Goal: Obtain resource: Obtain resource

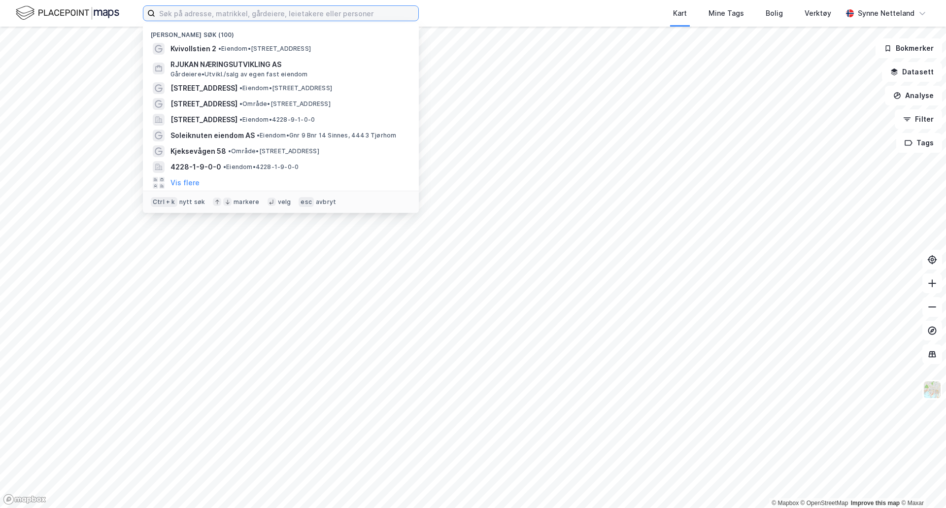
click at [202, 17] on input at bounding box center [286, 13] width 263 height 15
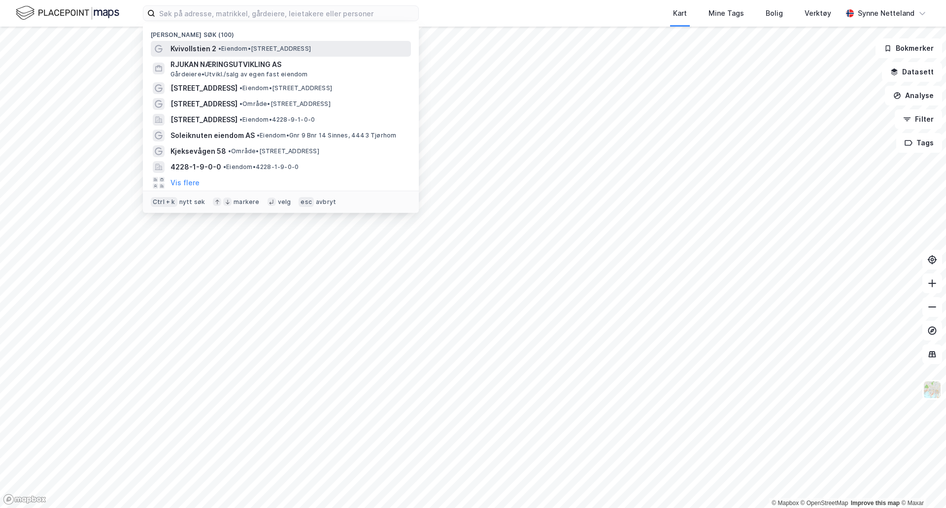
click at [345, 43] on div "Kvivollstien 2 • Eiendom • Kvivollstien 2, 4027 Stavanger" at bounding box center [290, 49] width 239 height 12
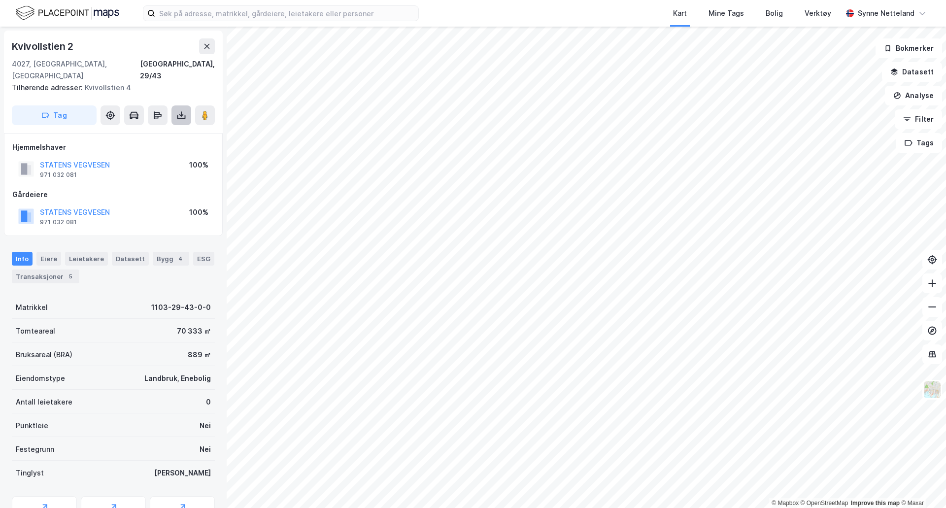
click at [181, 110] on icon at bounding box center [181, 115] width 10 height 10
click at [178, 127] on div "Last ned grunnbok" at bounding box center [138, 135] width 105 height 16
click at [159, 82] on div "Tilhørende adresser: Kvivollstien 4" at bounding box center [109, 88] width 195 height 12
click at [180, 110] on icon at bounding box center [181, 115] width 10 height 10
click at [161, 147] on div "Last ned matrikkelrapport" at bounding box center [144, 151] width 81 height 8
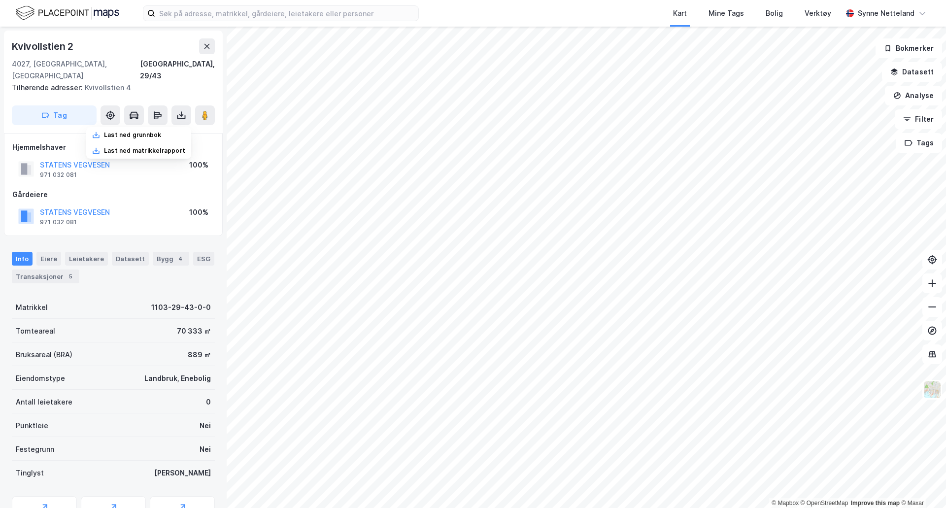
click at [58, 82] on div "Tilhørende adresser: Kvivollstien 4" at bounding box center [109, 88] width 195 height 12
click at [55, 39] on div "Kvivollstien 2" at bounding box center [44, 46] width 64 height 16
click at [51, 48] on div "Kvivollstien 2" at bounding box center [44, 46] width 64 height 16
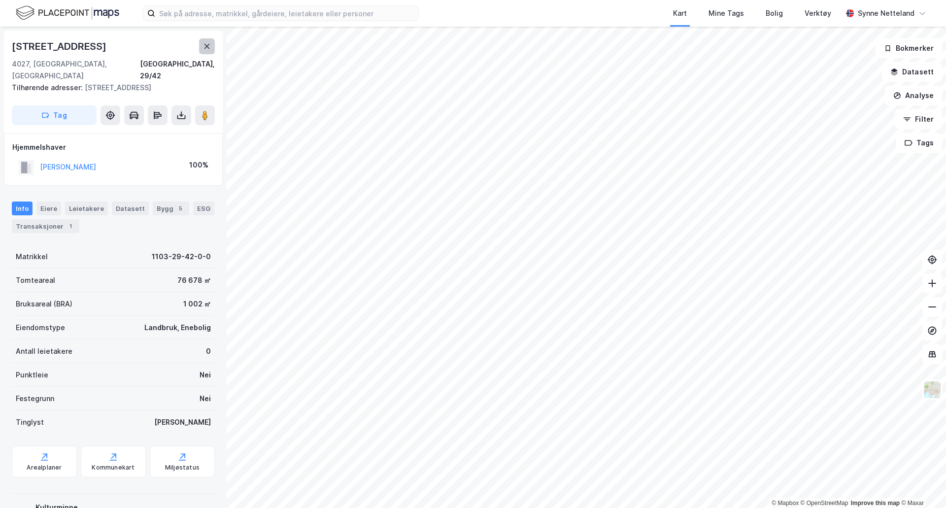
click at [209, 52] on button at bounding box center [207, 46] width 16 height 16
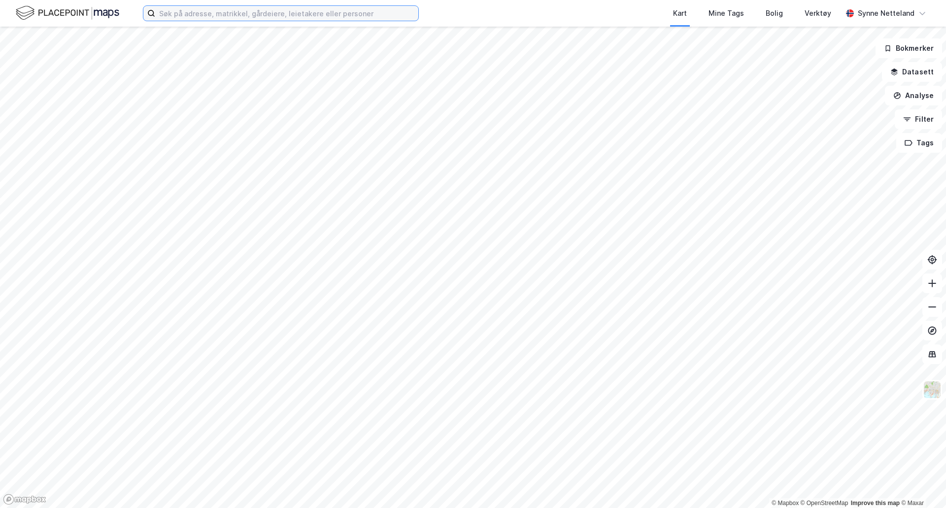
click at [172, 8] on input at bounding box center [286, 13] width 263 height 15
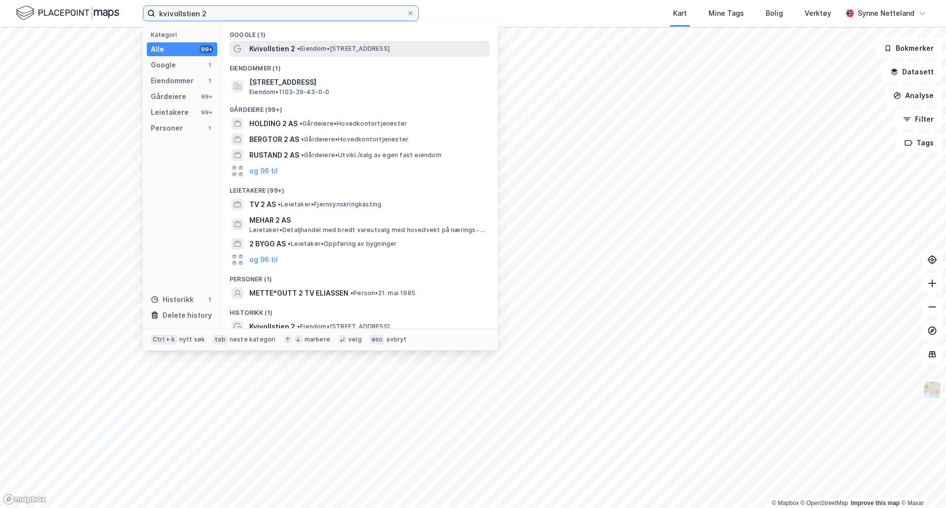
type input "kvivollstien 2"
click at [277, 54] on span "Kvivollstien 2" at bounding box center [272, 49] width 46 height 12
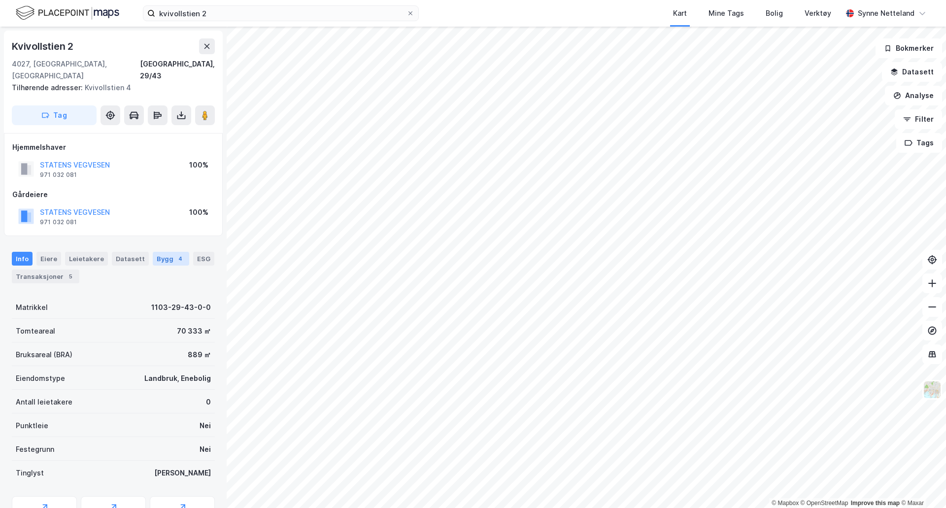
click at [163, 252] on div "Bygg 4" at bounding box center [171, 259] width 36 height 14
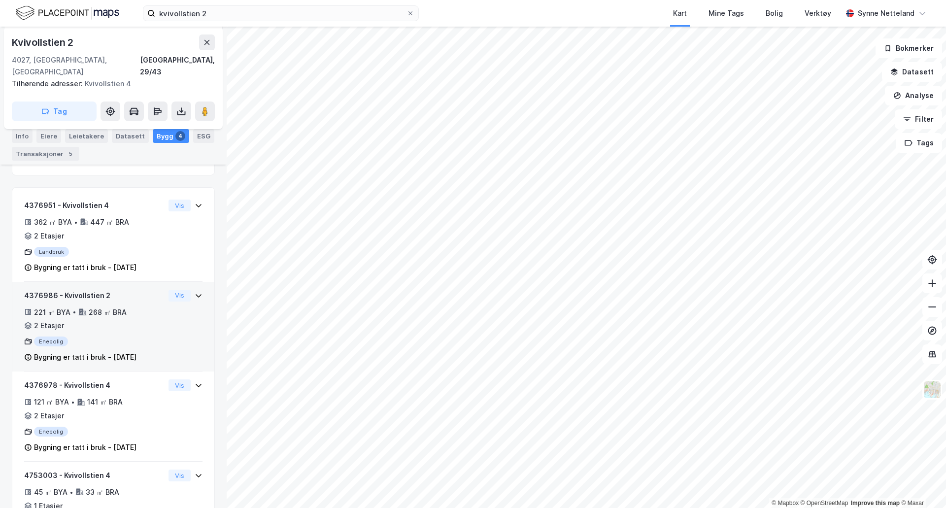
scroll to position [148, 0]
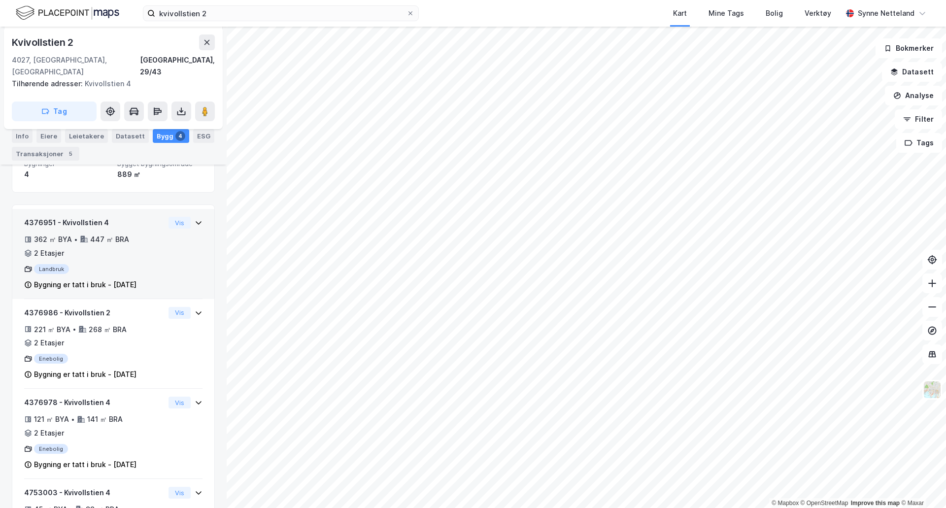
click at [123, 244] on div "362 ㎡ BYA • 447 ㎡ BRA • 2 Etasjer" at bounding box center [94, 247] width 140 height 26
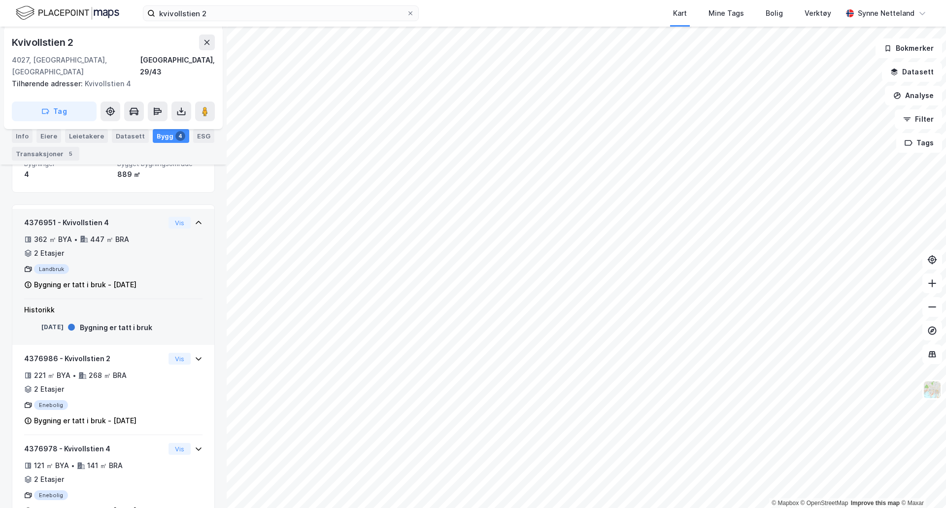
click at [169, 226] on div "4376951 - Kvivollstien 4 362 ㎡ BYA • 447 ㎡ BRA • 2 Etasjer Landbruk Bygning er …" at bounding box center [113, 258] width 178 height 82
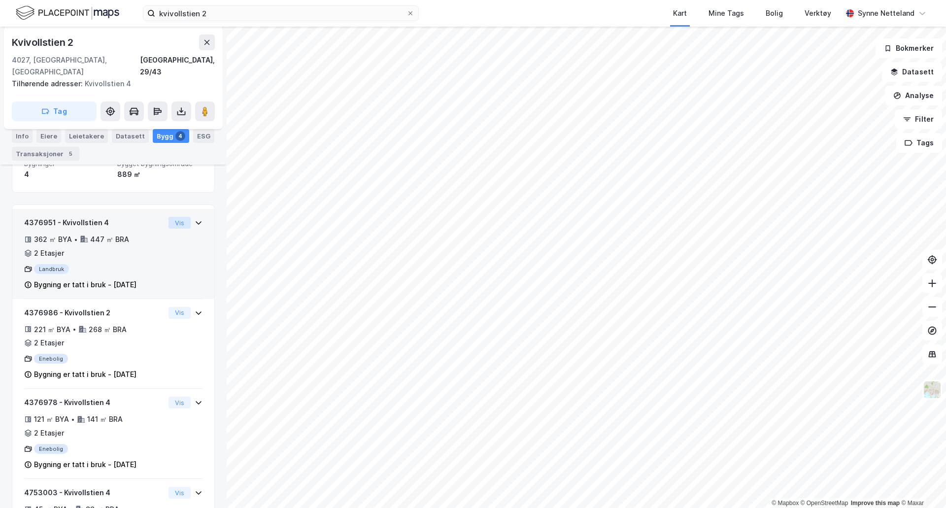
click at [175, 217] on button "Vis" at bounding box center [180, 223] width 22 height 12
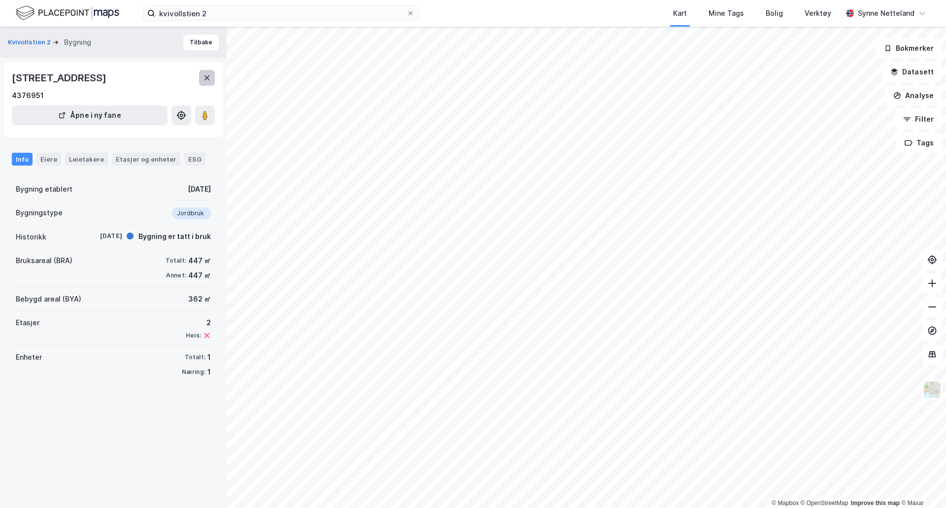
click at [209, 75] on icon at bounding box center [207, 77] width 5 height 5
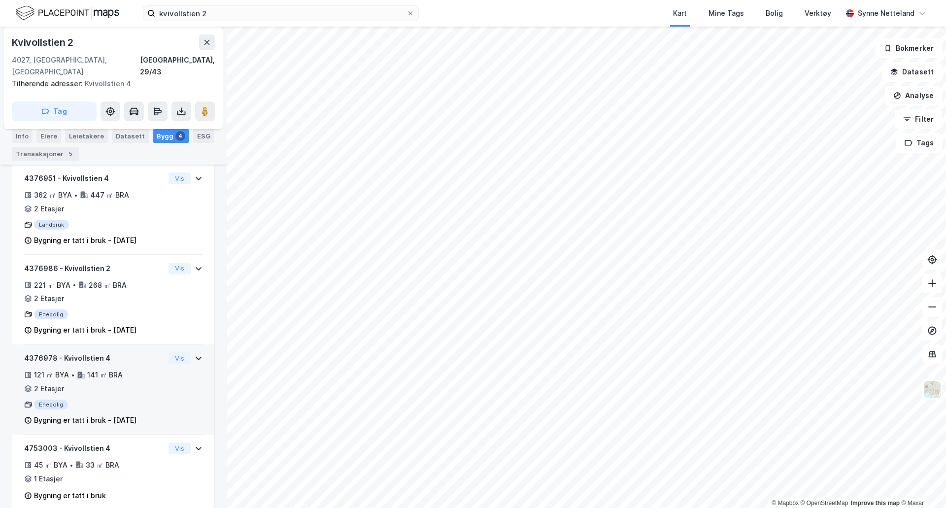
scroll to position [198, 0]
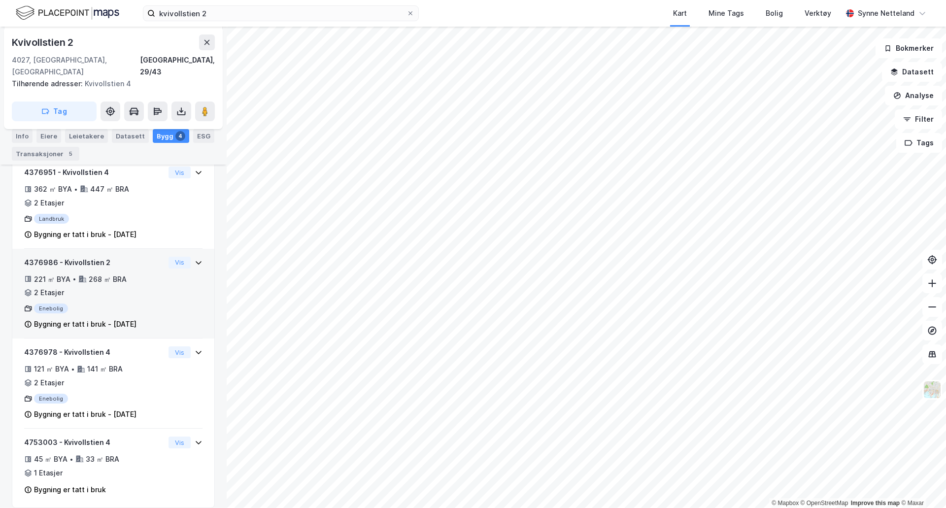
click at [137, 318] on div "Bygning er tatt i bruk - [DATE]" at bounding box center [85, 324] width 103 height 12
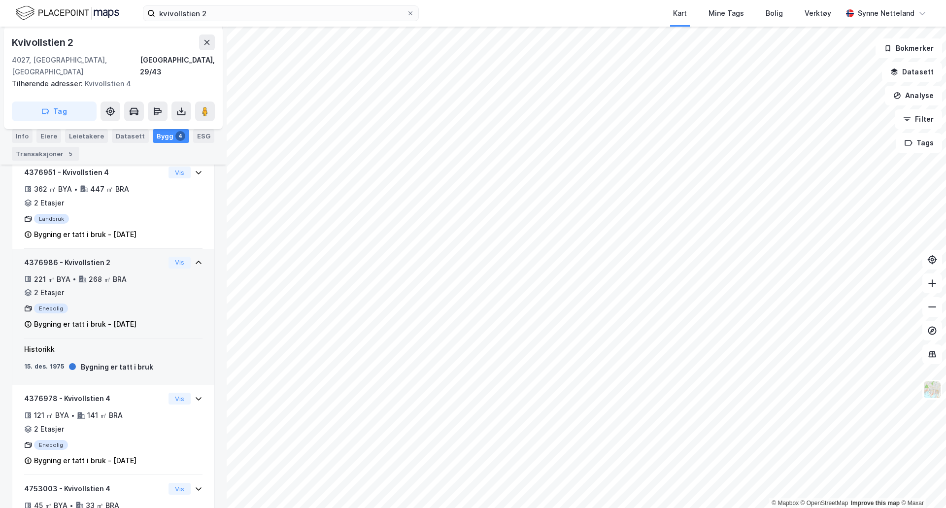
scroll to position [213, 0]
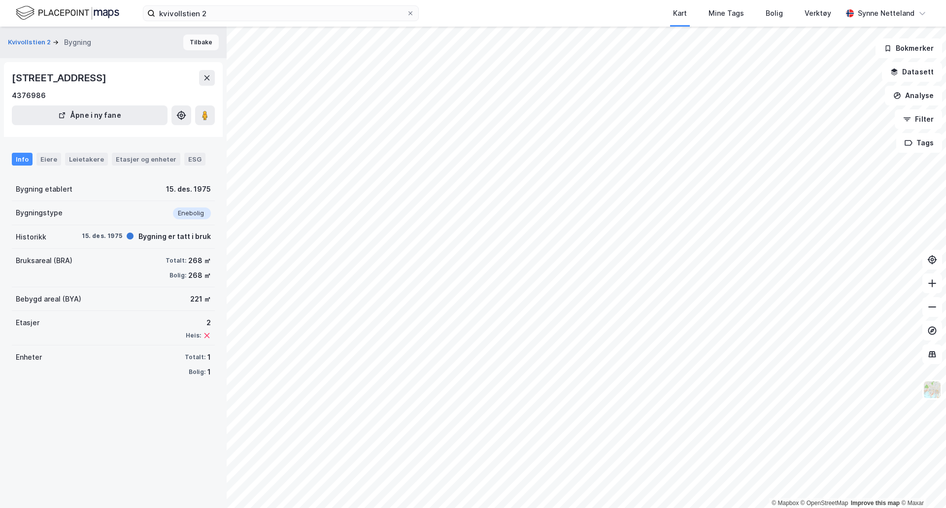
click at [203, 42] on button "Tilbake" at bounding box center [200, 43] width 35 height 16
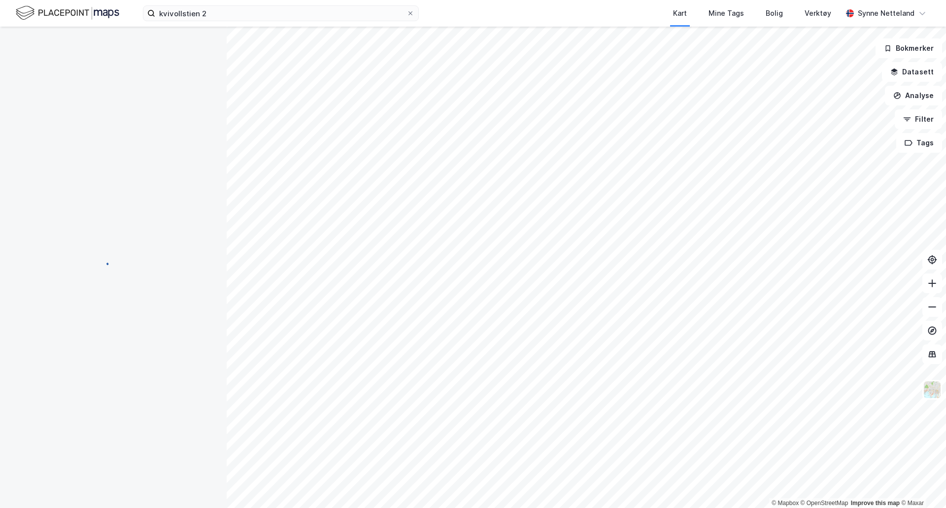
scroll to position [198, 0]
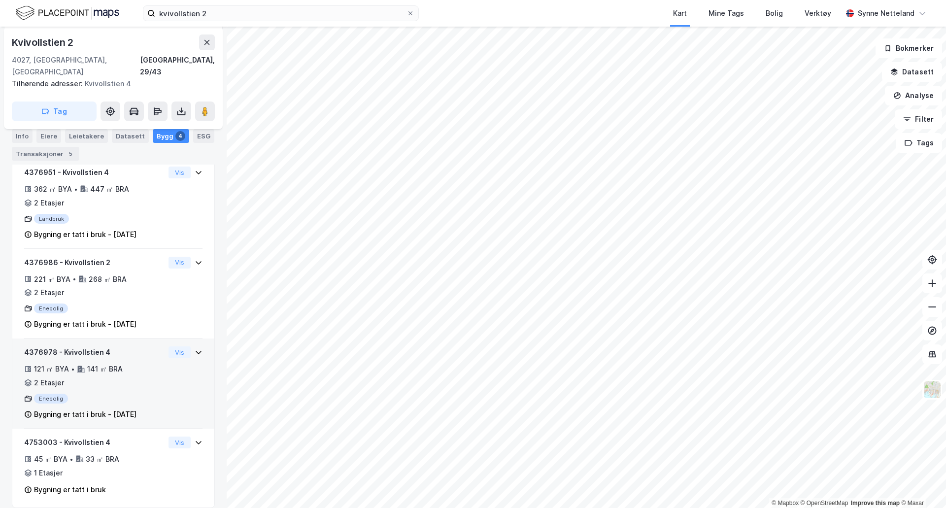
click at [141, 346] on div "4376978 - Kvivollstien 4" at bounding box center [94, 352] width 140 height 12
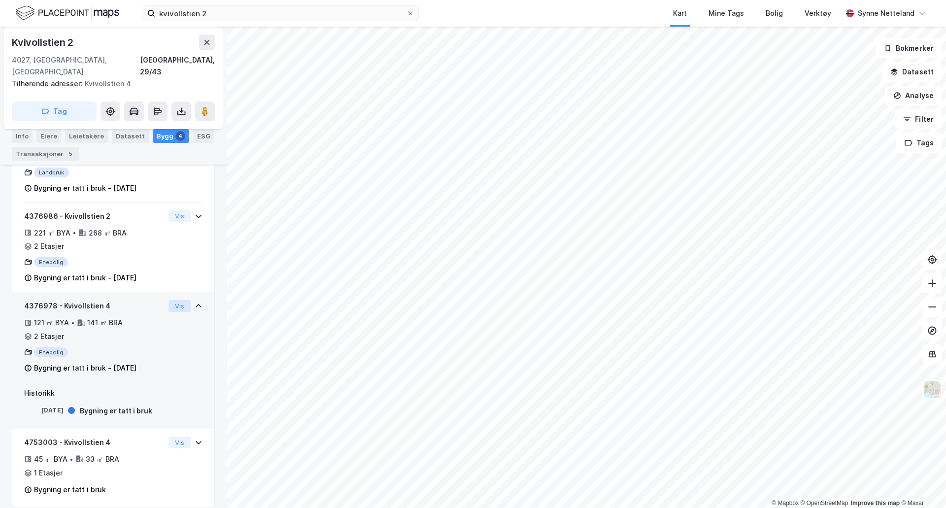
click at [177, 300] on button "Vis" at bounding box center [180, 306] width 22 height 12
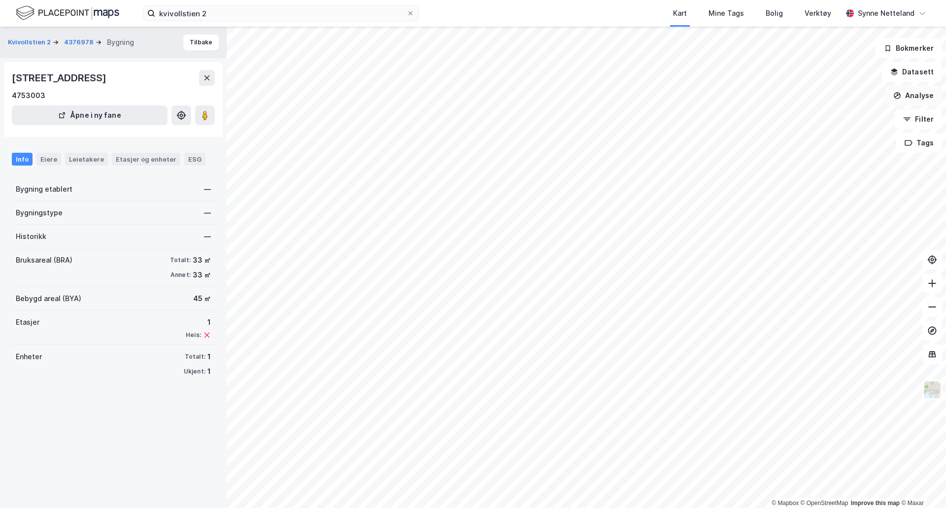
click at [905, 94] on button "Analyse" at bounding box center [913, 96] width 57 height 20
click at [592, 7] on div "Kart Mine Tags Bolig Verktøy" at bounding box center [654, 13] width 376 height 27
click at [829, 9] on div "Verktøy" at bounding box center [818, 13] width 27 height 12
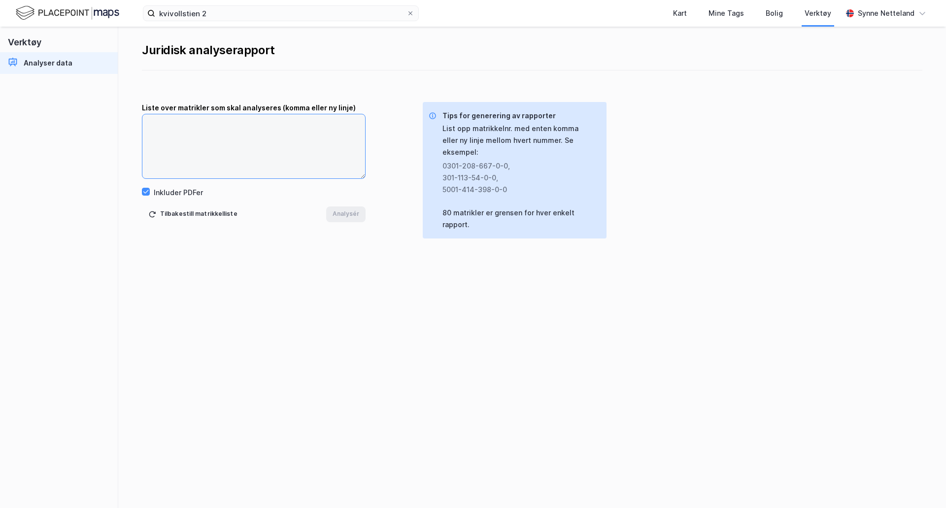
click at [306, 133] on textarea at bounding box center [253, 146] width 223 height 64
type textarea "[PHONE_NUMBER]"
click at [355, 223] on div "Juridisk analyserapport Liste over matrikler som skal analyseres (komma eller n…" at bounding box center [532, 268] width 828 height 482
click at [354, 215] on button "Analysér" at bounding box center [345, 215] width 39 height 16
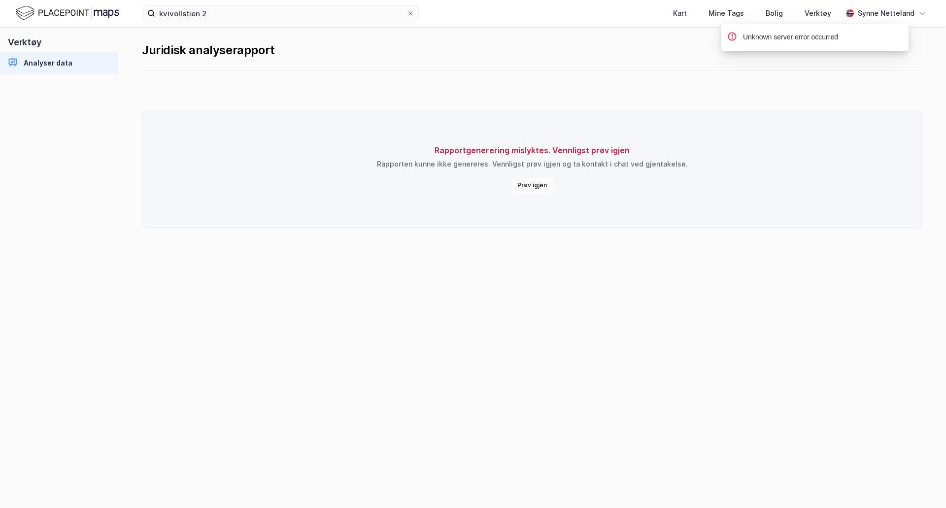
click at [545, 188] on button "Prøv igjen" at bounding box center [532, 186] width 43 height 16
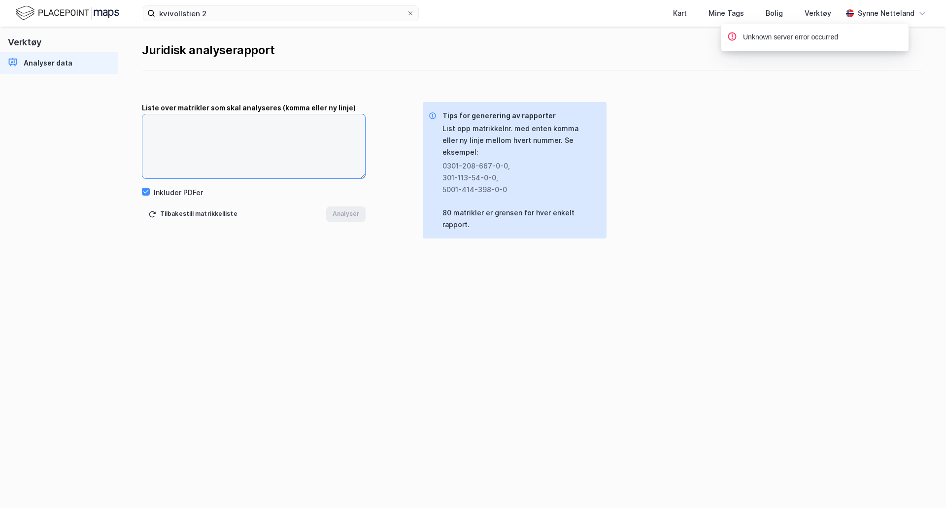
click at [245, 148] on textarea at bounding box center [253, 146] width 223 height 64
type textarea "1103-42-43"
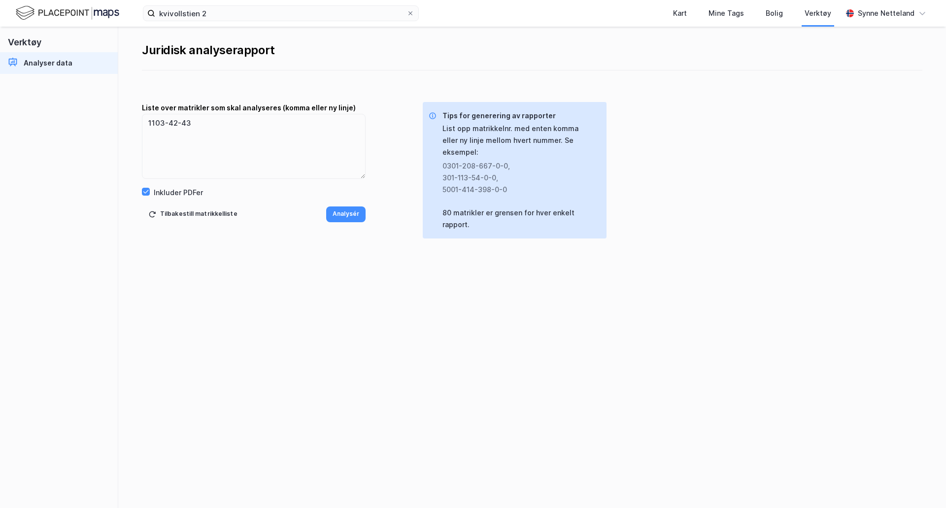
click at [380, 212] on div "Juridisk analyserapport Liste over matrikler som skal analyseres (komma eller n…" at bounding box center [532, 268] width 828 height 482
click at [362, 207] on button "Analysér" at bounding box center [345, 215] width 39 height 16
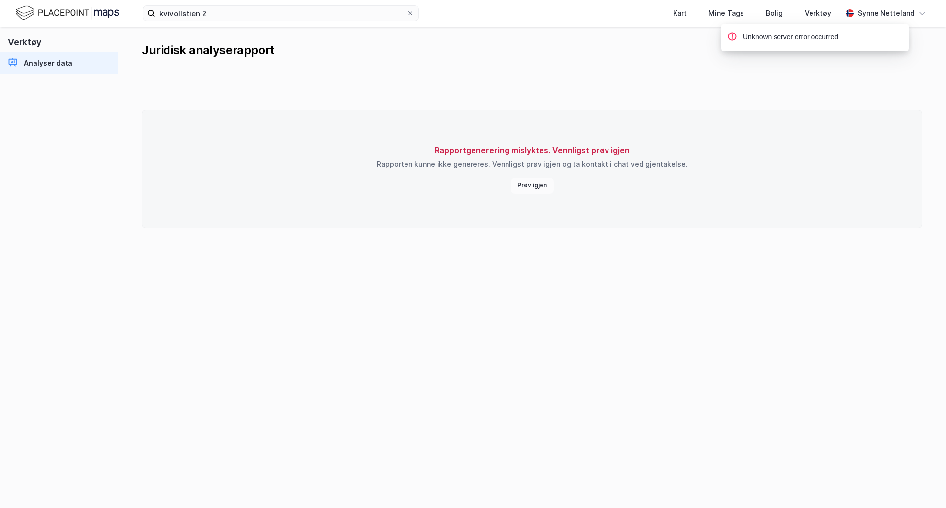
click at [542, 187] on button "Prøv igjen" at bounding box center [532, 186] width 43 height 16
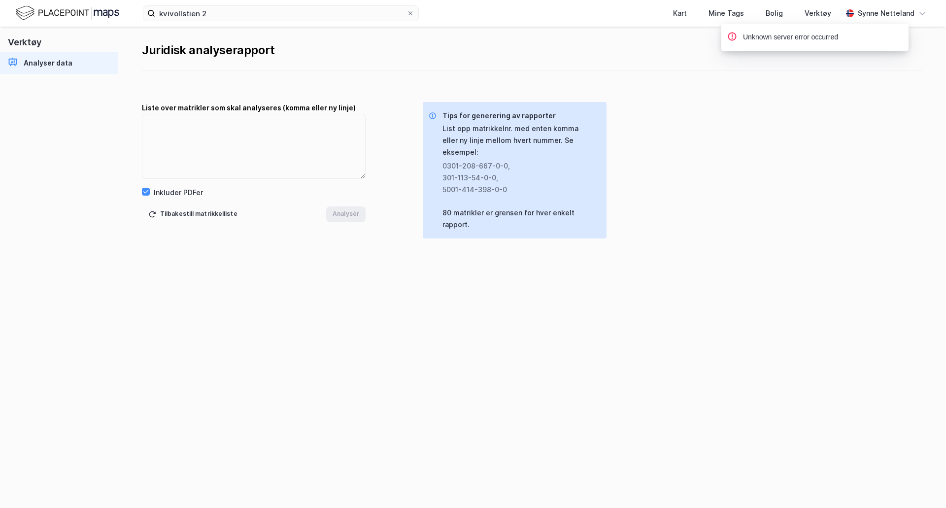
click at [43, 4] on img at bounding box center [68, 12] width 104 height 17
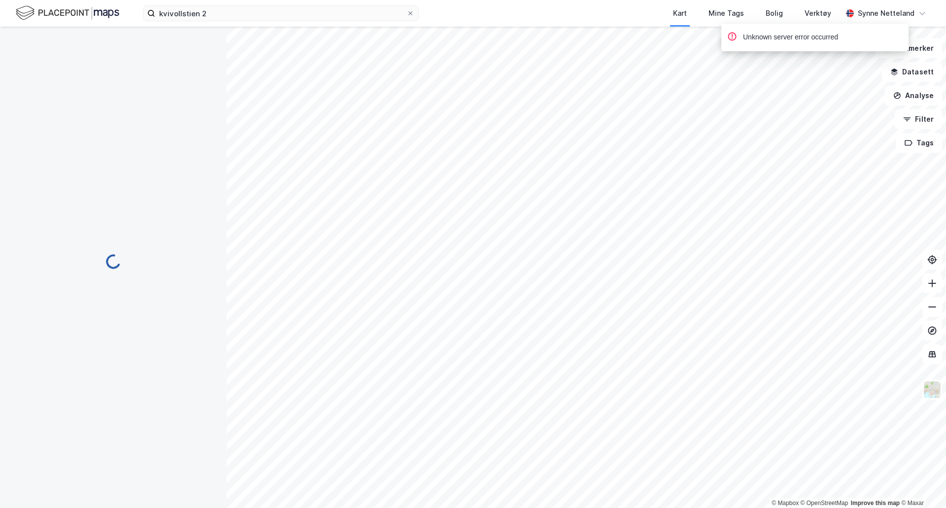
scroll to position [198, 0]
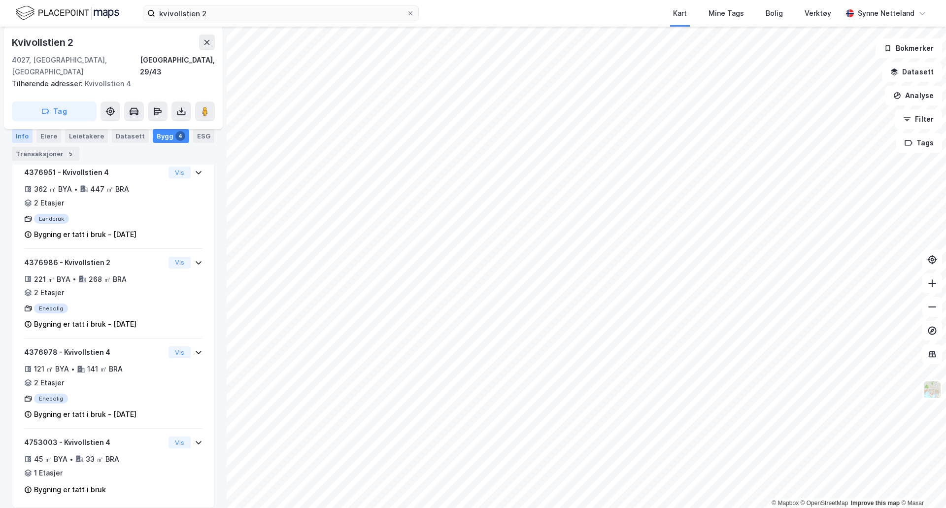
click at [22, 142] on div "Info" at bounding box center [22, 136] width 21 height 14
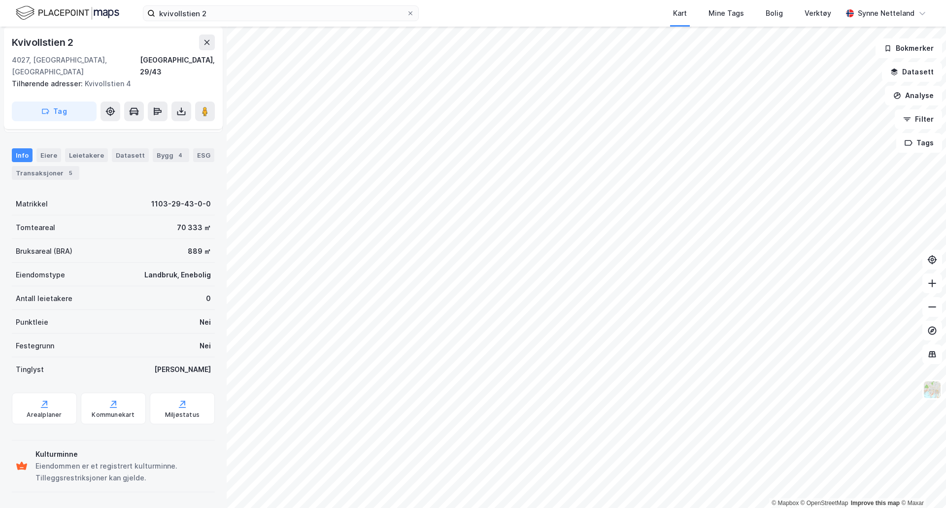
scroll to position [92, 0]
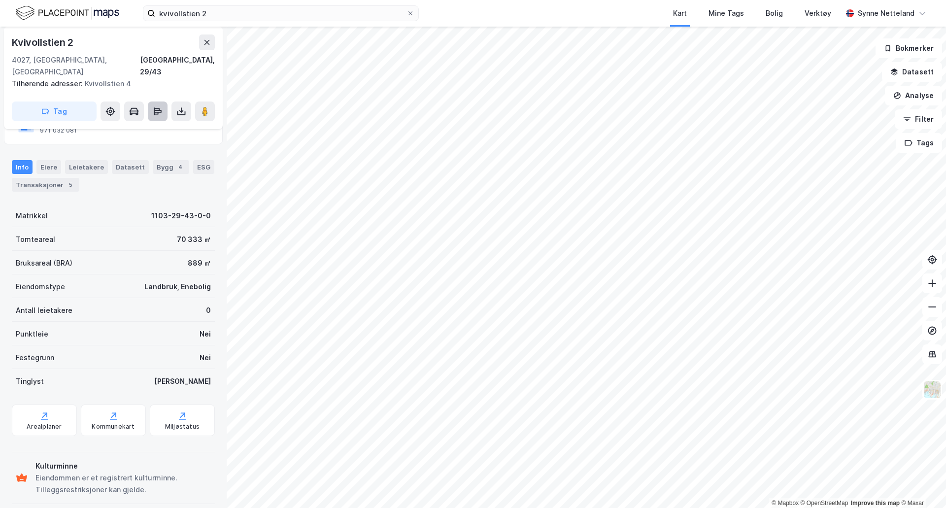
click at [157, 112] on icon at bounding box center [156, 113] width 4 height 3
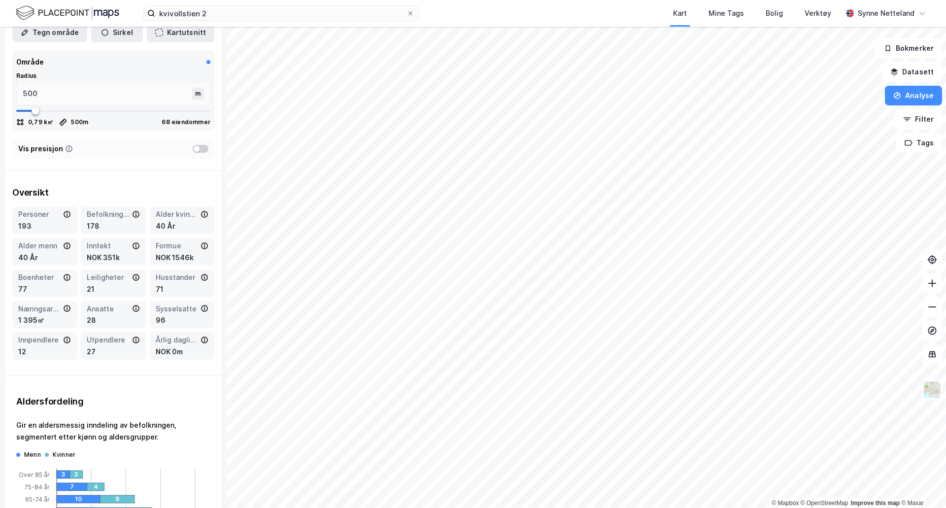
scroll to position [0, 0]
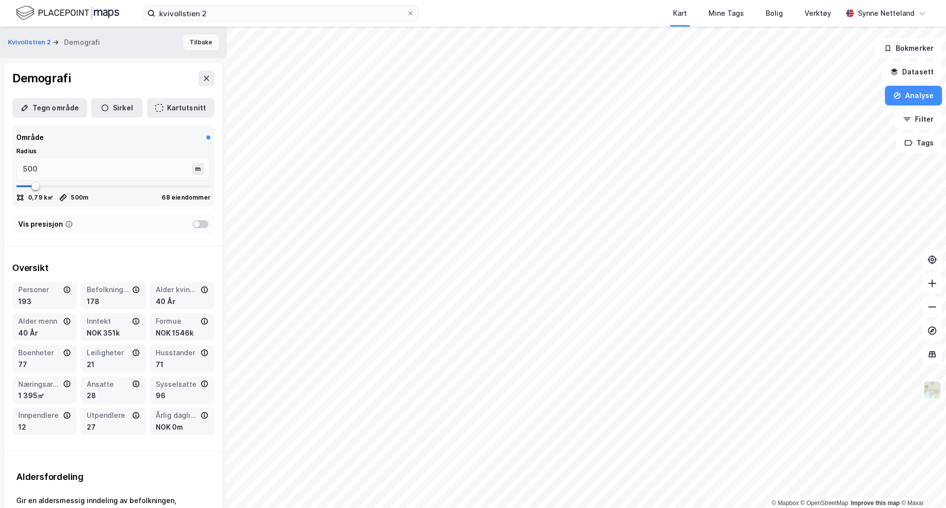
click at [191, 41] on button "Tilbake" at bounding box center [200, 43] width 35 height 16
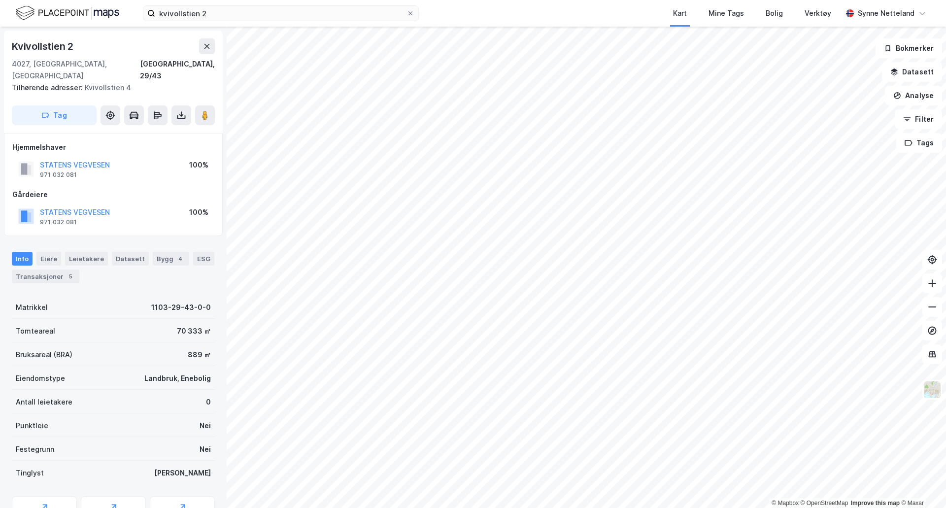
scroll to position [92, 0]
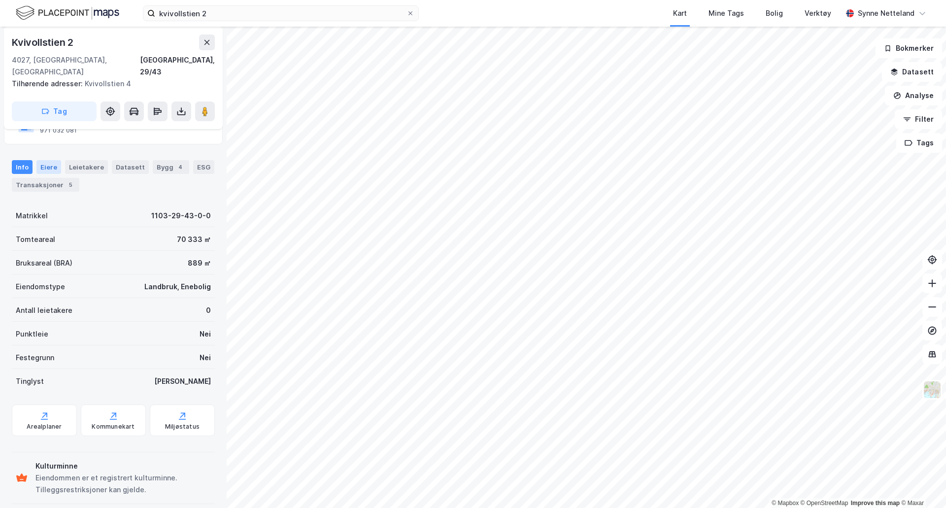
click at [45, 160] on div "Eiere" at bounding box center [48, 167] width 25 height 14
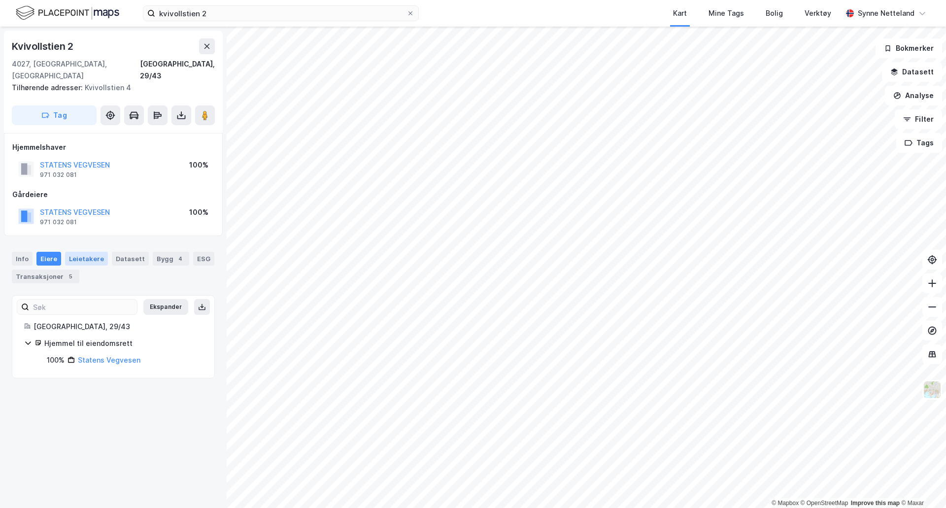
click at [74, 252] on div "Leietakere" at bounding box center [86, 259] width 43 height 14
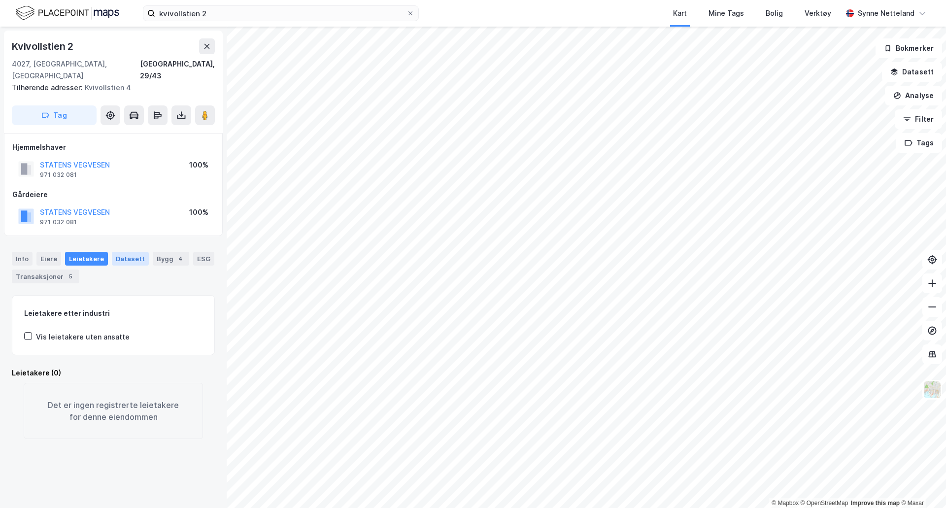
click at [132, 253] on div "Datasett" at bounding box center [130, 259] width 37 height 14
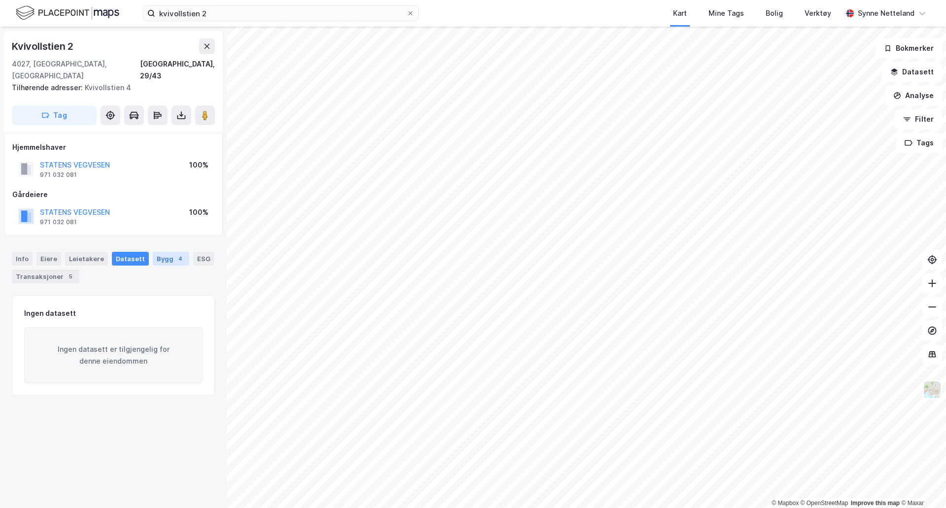
click at [153, 252] on div "Bygg 4" at bounding box center [171, 259] width 36 height 14
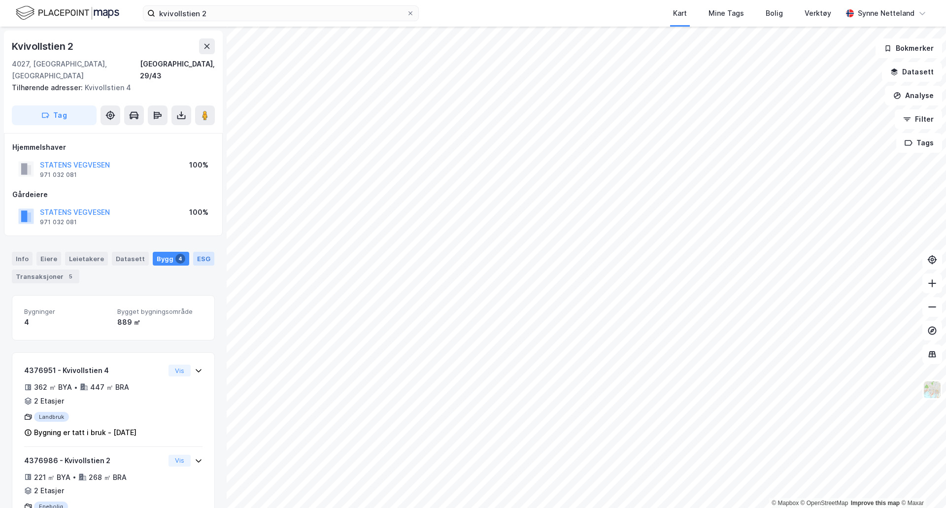
click at [195, 252] on div "ESG" at bounding box center [203, 259] width 21 height 14
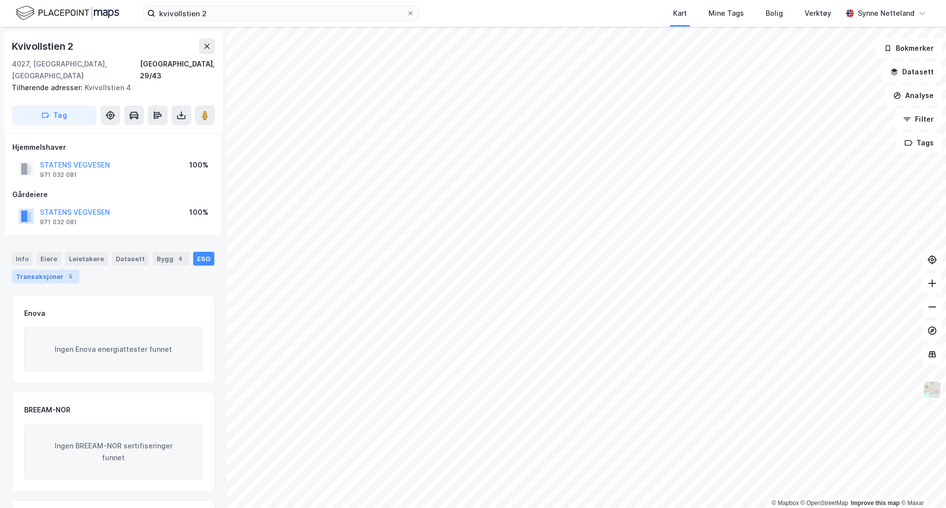
click at [50, 270] on div "Transaksjoner 5" at bounding box center [46, 277] width 68 height 14
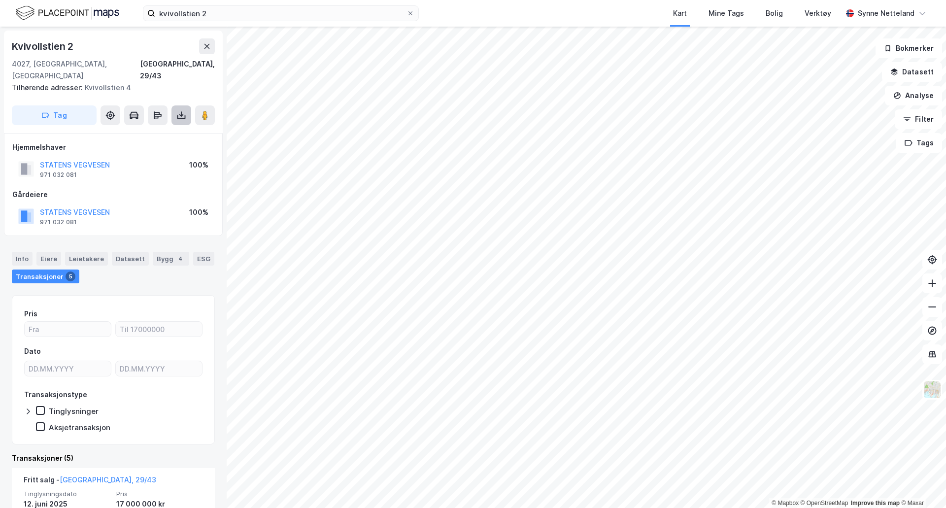
click at [180, 110] on icon at bounding box center [181, 115] width 10 height 10
click at [210, 52] on button at bounding box center [207, 46] width 16 height 16
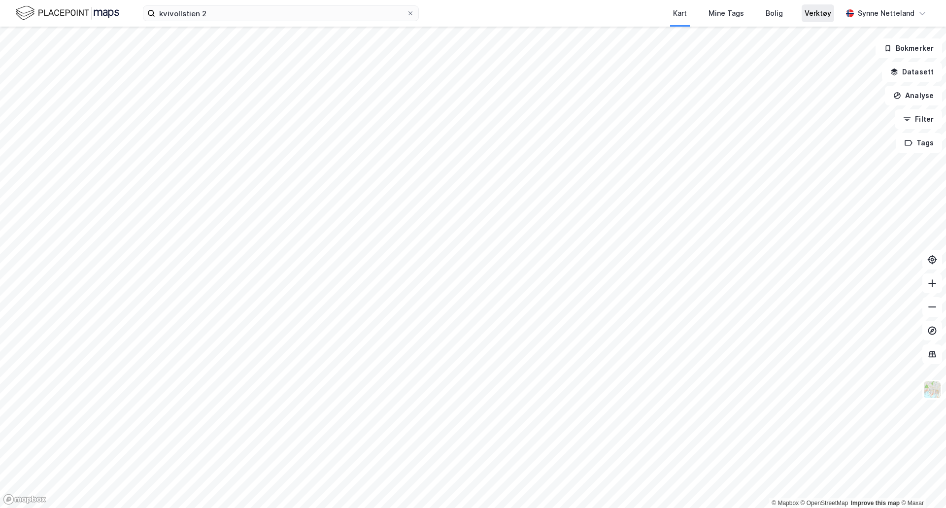
click at [830, 7] on div "Verktøy" at bounding box center [818, 13] width 33 height 18
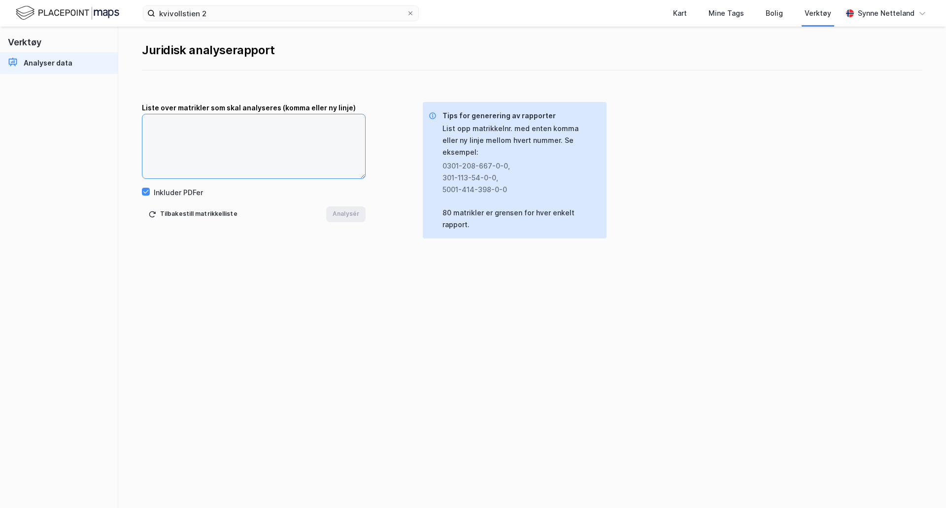
click at [263, 155] on textarea at bounding box center [253, 146] width 223 height 64
type textarea "1103-29-43-0-0"
click at [358, 211] on button "Analysér" at bounding box center [345, 215] width 39 height 16
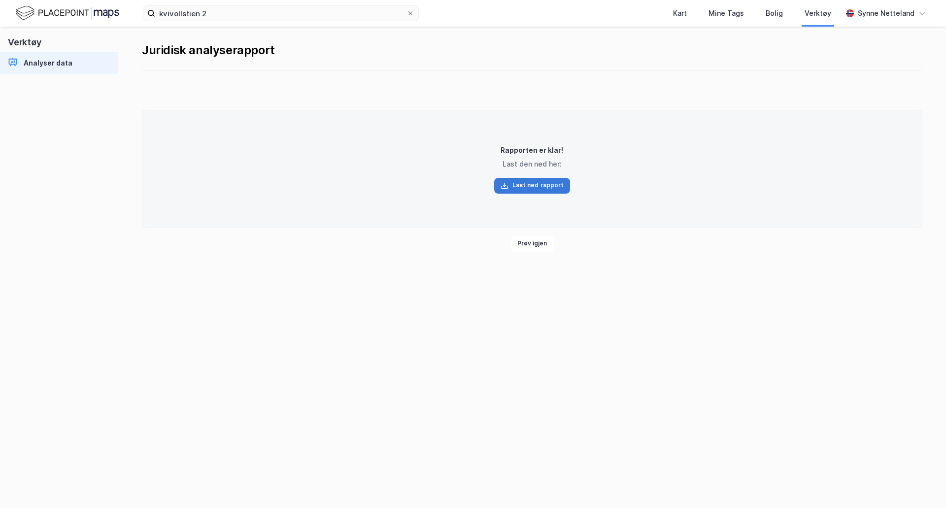
click at [513, 184] on button "Last ned rapport" at bounding box center [532, 186] width 76 height 16
click at [462, 437] on div "Juridisk analyserapport Rapporten er klar! Last den ned her: Last ned rapport P…" at bounding box center [532, 268] width 828 height 482
click at [522, 248] on button "Prøv igjen" at bounding box center [532, 244] width 43 height 16
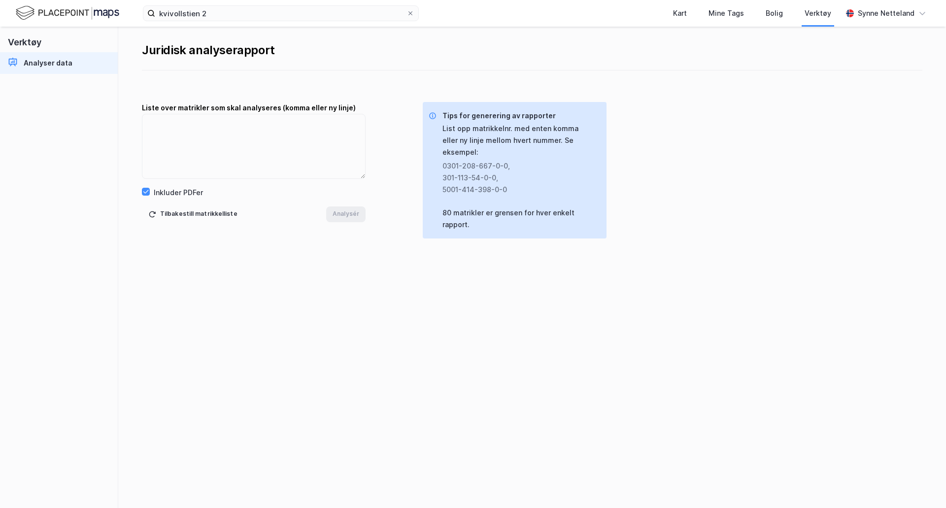
click at [71, 19] on img at bounding box center [68, 12] width 104 height 17
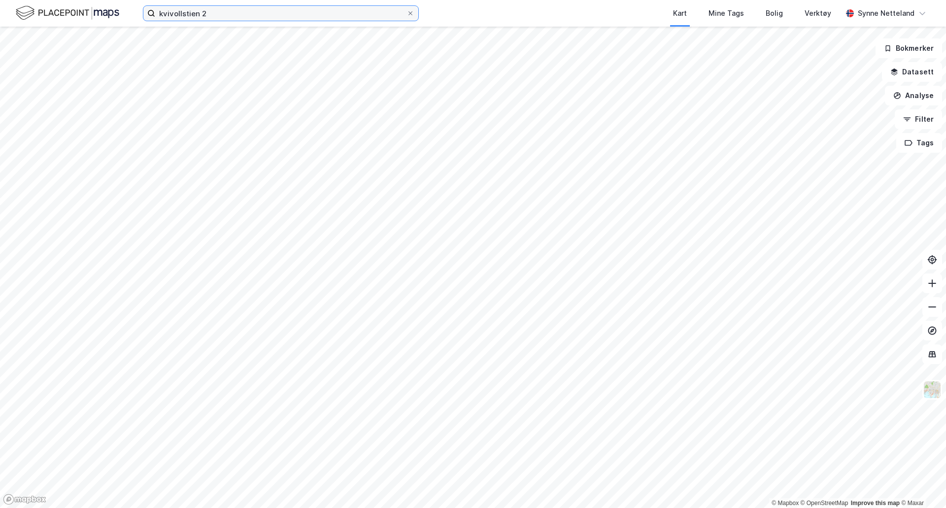
click at [238, 14] on input "kvivollstien 2" at bounding box center [280, 13] width 251 height 15
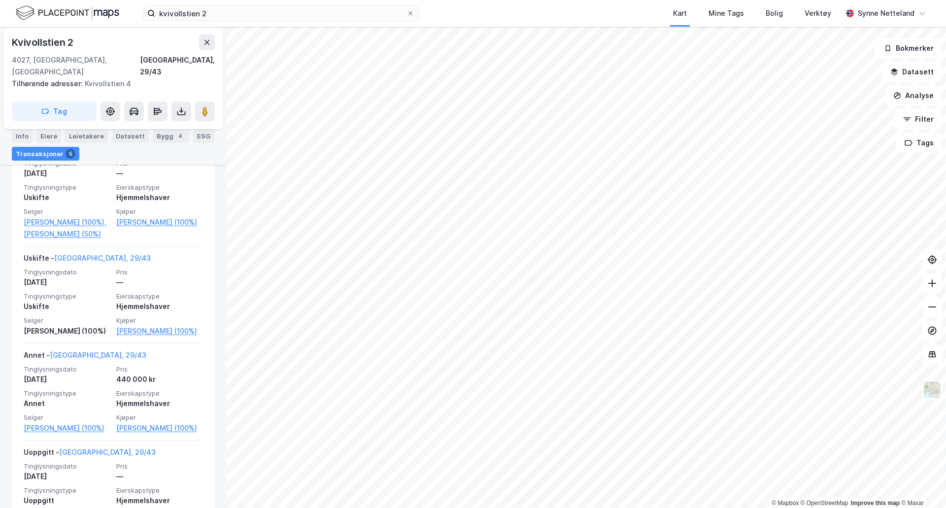
scroll to position [516, 0]
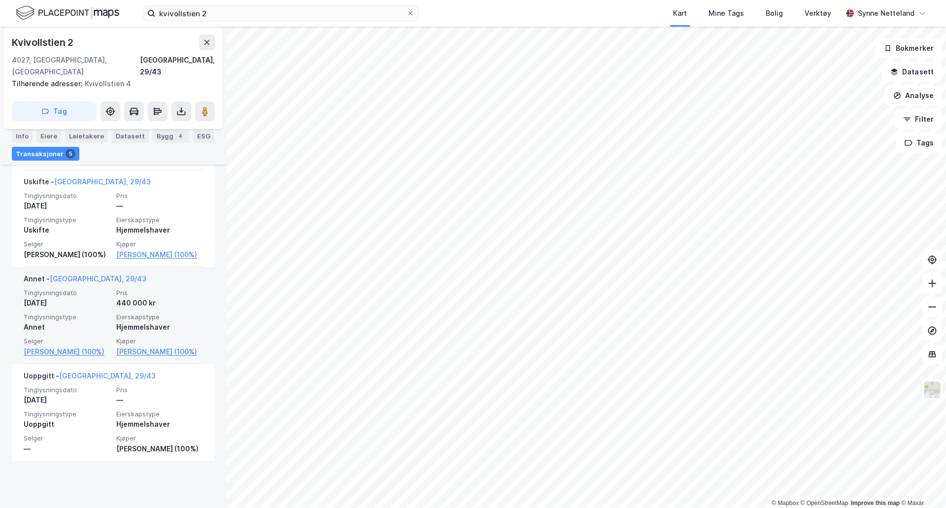
click at [177, 297] on span "Pris" at bounding box center [159, 293] width 87 height 8
click at [104, 321] on span "Tinglysningstype" at bounding box center [67, 317] width 87 height 8
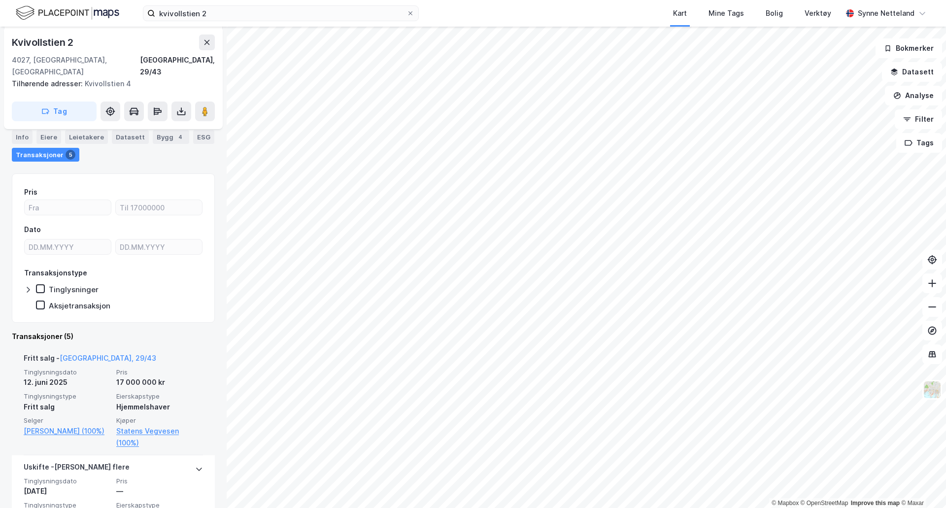
scroll to position [0, 0]
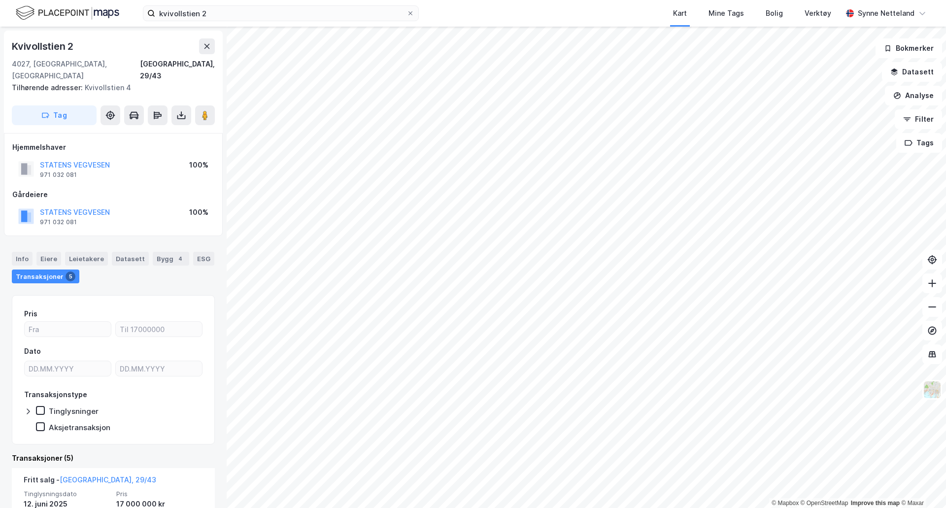
click at [157, 257] on div "Info [PERSON_NAME] Datasett Bygg 4 ESG Transaksjoner 5" at bounding box center [113, 268] width 203 height 32
click at [0, 248] on html "kvivollstien 2 Kart Mine Tags Bolig Verktøy [PERSON_NAME] © Mapbox © OpenStreet…" at bounding box center [473, 254] width 946 height 508
